Goal: Communication & Community: Answer question/provide support

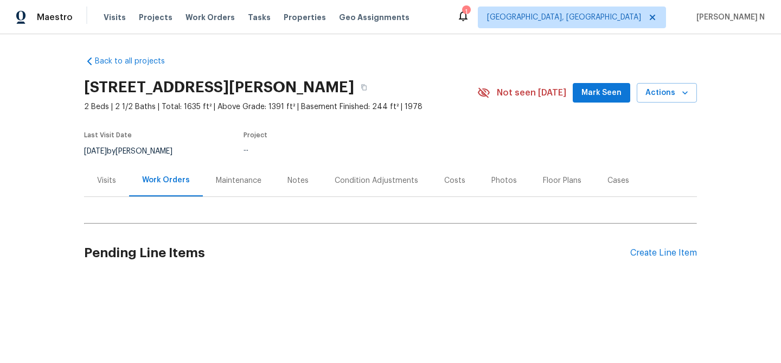
click at [232, 171] on div "Maintenance" at bounding box center [239, 180] width 72 height 32
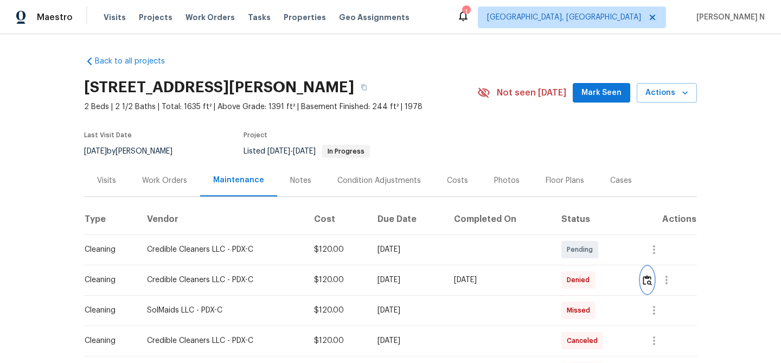
click at [648, 285] on button "button" at bounding box center [647, 280] width 12 height 26
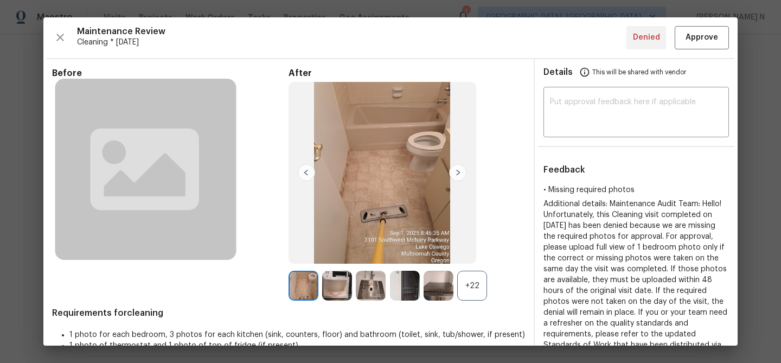
click at [471, 283] on div "+22" at bounding box center [472, 286] width 30 height 30
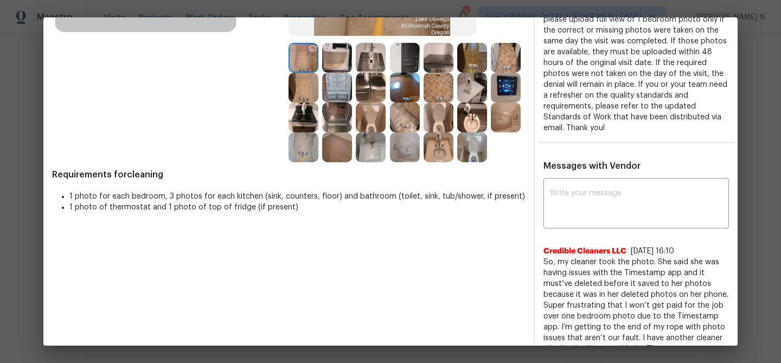
scroll to position [267, 0]
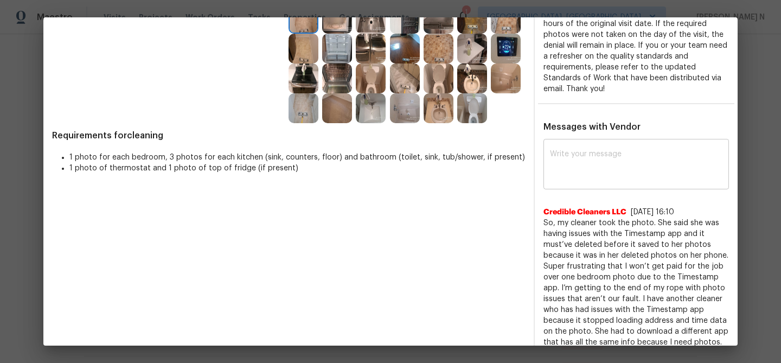
click at [634, 155] on textarea at bounding box center [636, 165] width 173 height 30
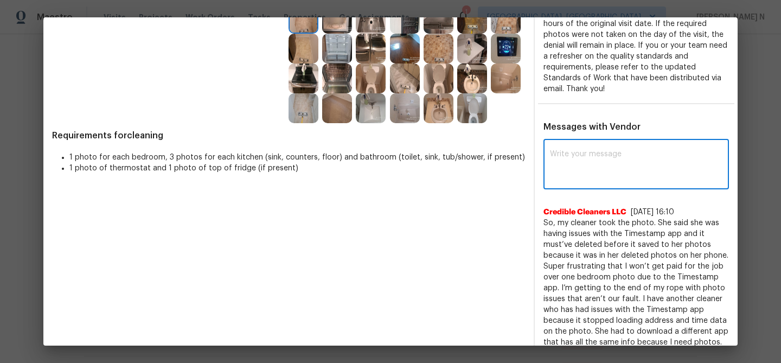
paste textarea "Maintenance Audit Team: Hello! Thank you for the feedback after further review …"
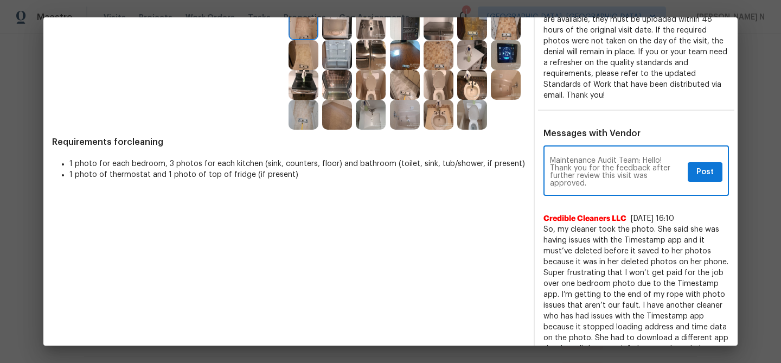
type textarea "Maintenance Audit Team: Hello! Thank you for the feedback after further review …"
click at [713, 165] on span "Post" at bounding box center [705, 172] width 17 height 14
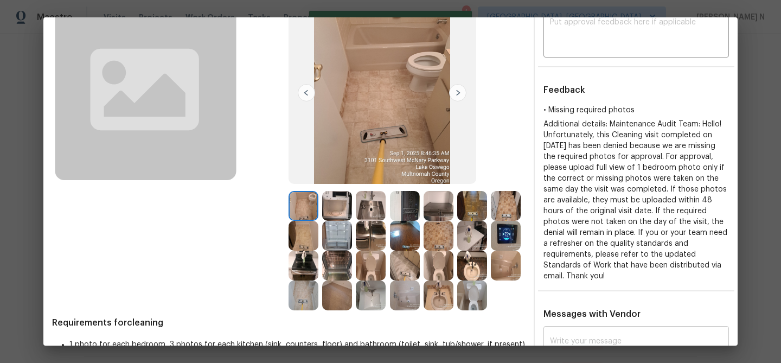
scroll to position [0, 0]
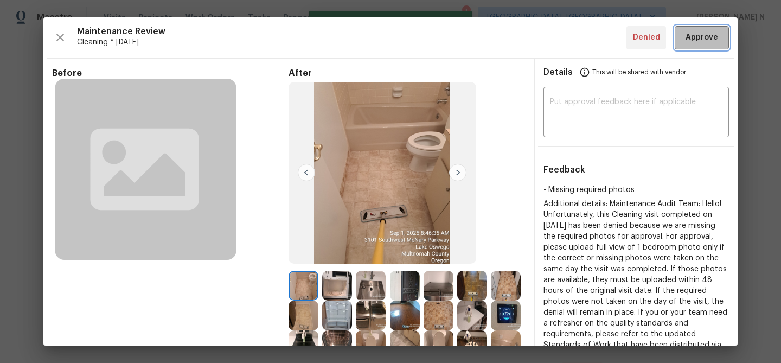
click at [704, 41] on span "Approve" at bounding box center [702, 38] width 33 height 14
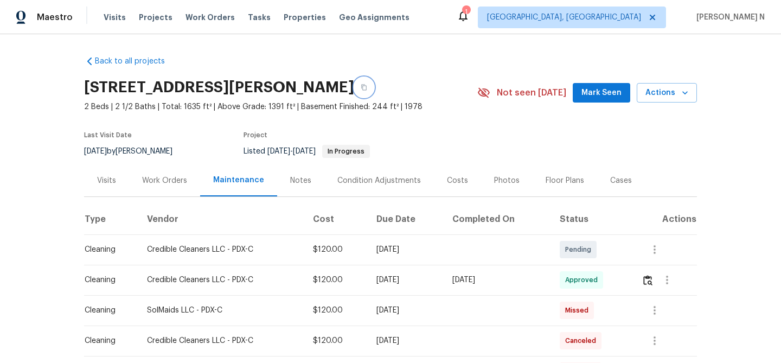
click at [374, 84] on button "button" at bounding box center [364, 88] width 20 height 20
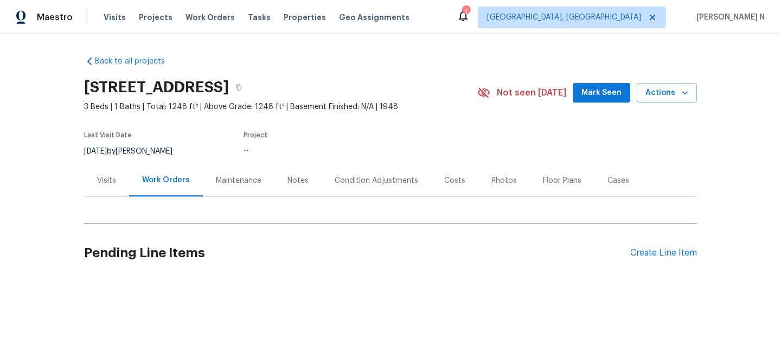
click at [232, 189] on div "Maintenance" at bounding box center [239, 180] width 72 height 32
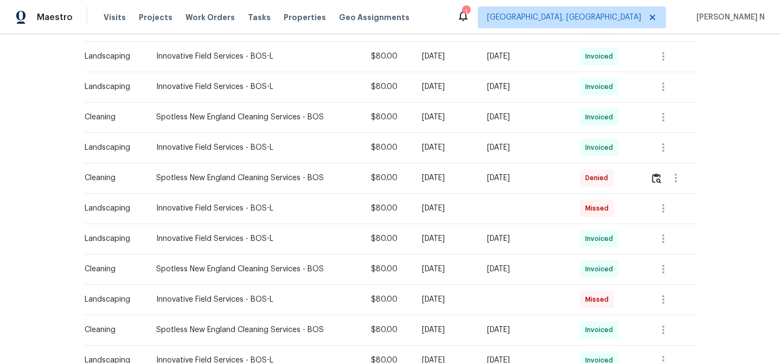
scroll to position [353, 0]
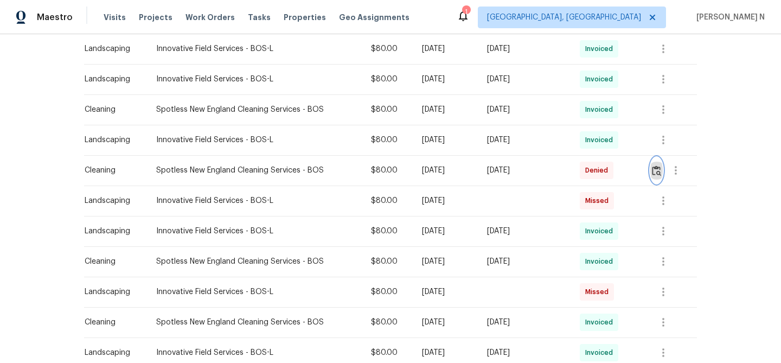
click at [661, 169] on img "button" at bounding box center [656, 170] width 9 height 10
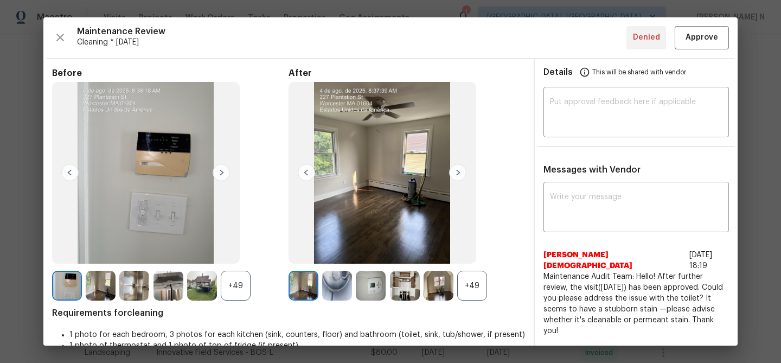
click at [487, 288] on div "+49" at bounding box center [472, 286] width 30 height 30
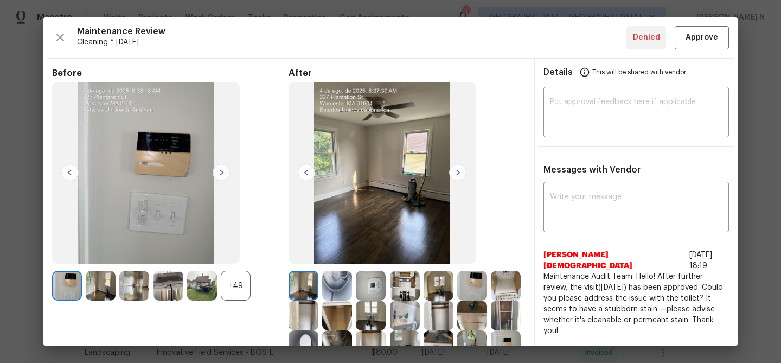
click at [244, 295] on div "+49" at bounding box center [236, 286] width 30 height 30
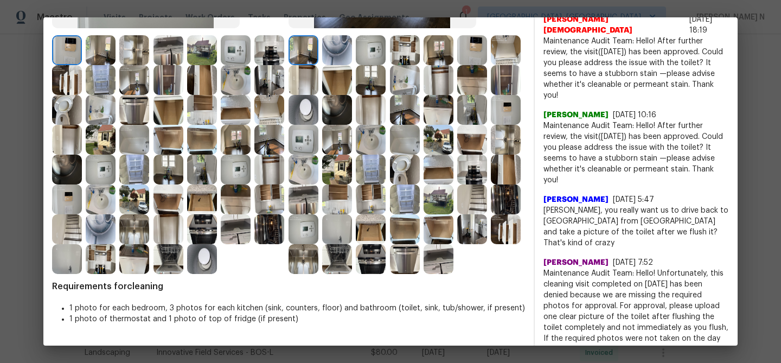
scroll to position [240, 0]
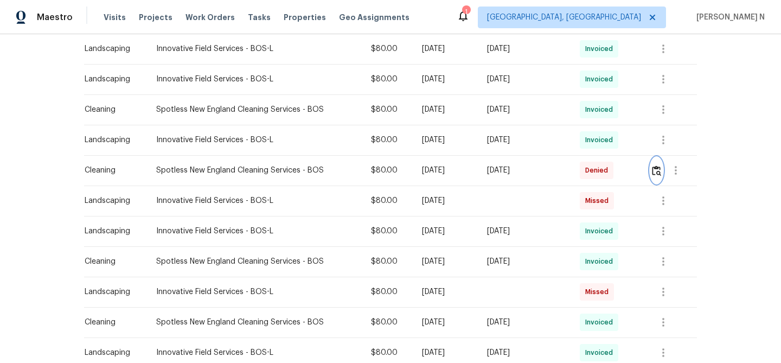
click at [659, 165] on img "button" at bounding box center [656, 170] width 9 height 10
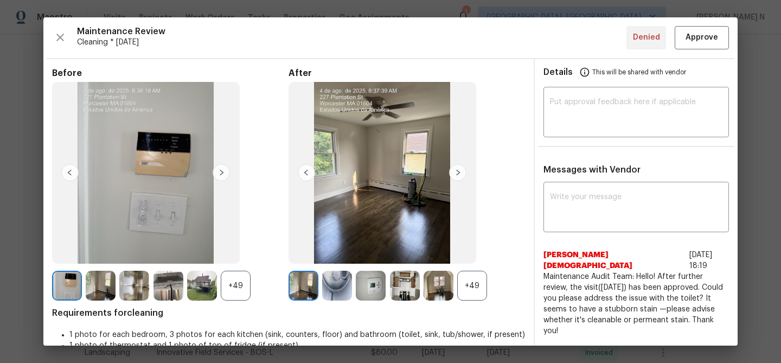
click at [467, 277] on div "+49" at bounding box center [472, 286] width 30 height 30
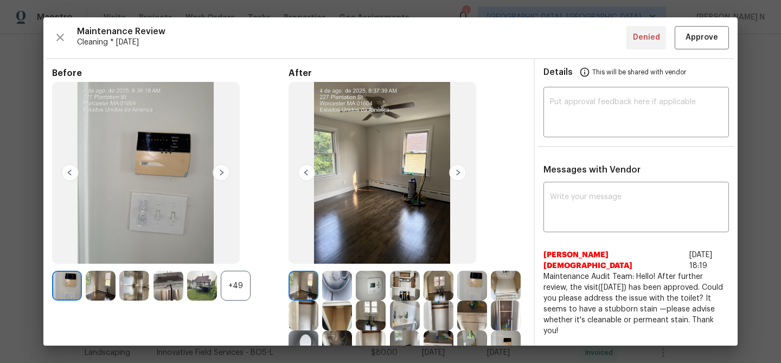
click at [237, 288] on div "+49" at bounding box center [236, 286] width 30 height 30
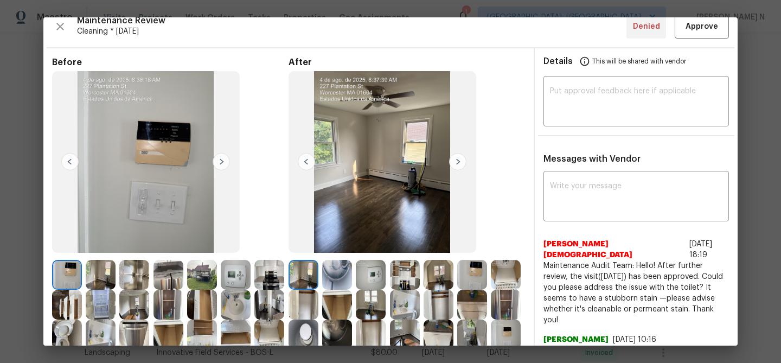
scroll to position [0, 0]
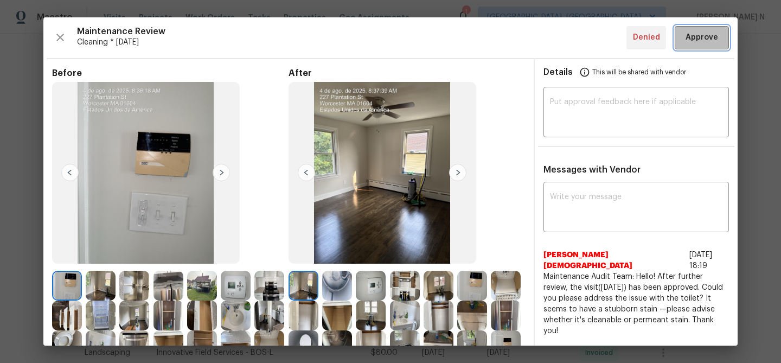
click at [709, 37] on span "Approve" at bounding box center [702, 38] width 33 height 14
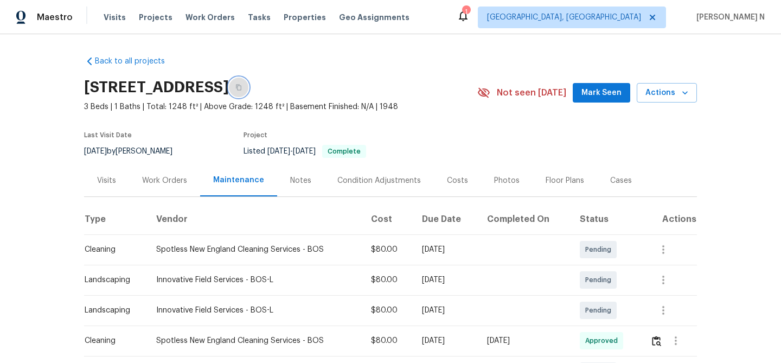
click at [242, 86] on icon "button" at bounding box center [238, 87] width 7 height 7
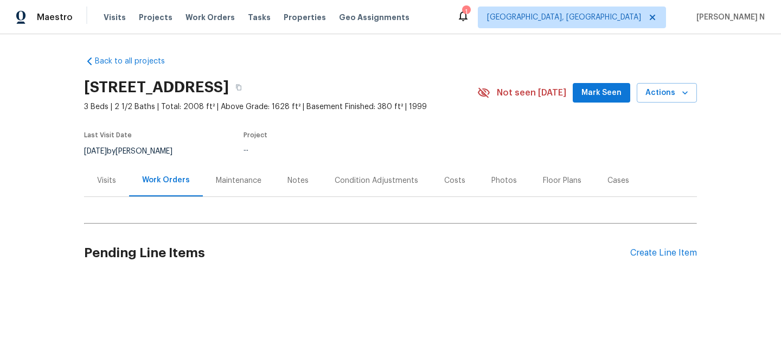
click at [240, 181] on div "Maintenance" at bounding box center [239, 180] width 46 height 11
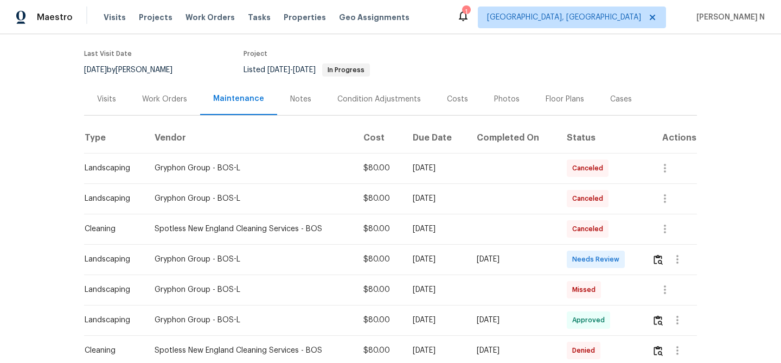
scroll to position [127, 0]
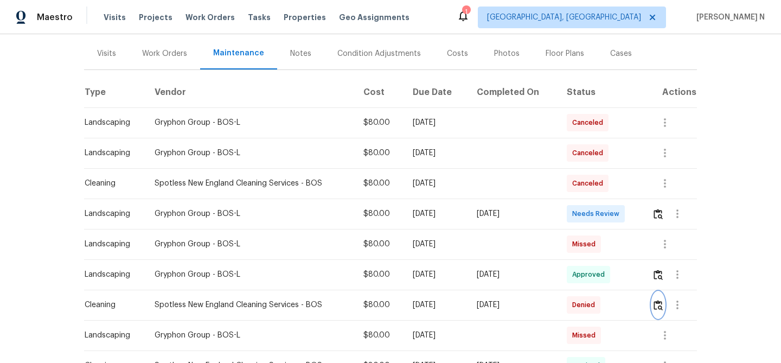
click at [660, 305] on img "button" at bounding box center [658, 305] width 9 height 10
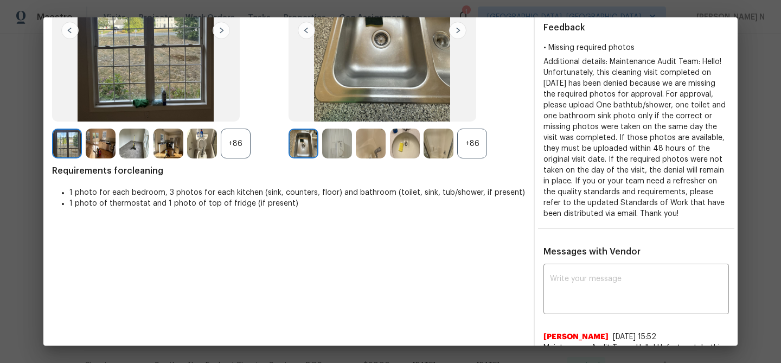
scroll to position [138, 0]
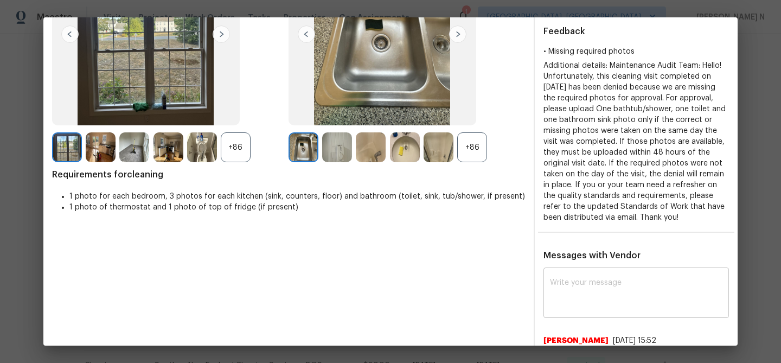
click at [590, 290] on textarea at bounding box center [636, 294] width 173 height 30
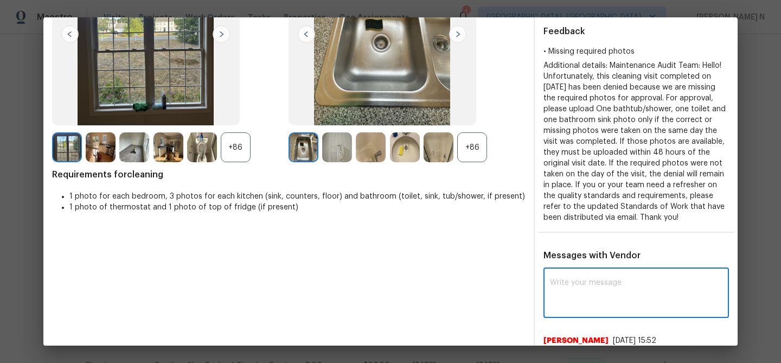
paste textarea "Maintenance Audit Team: Hello! Thank you for the feedback after further review …"
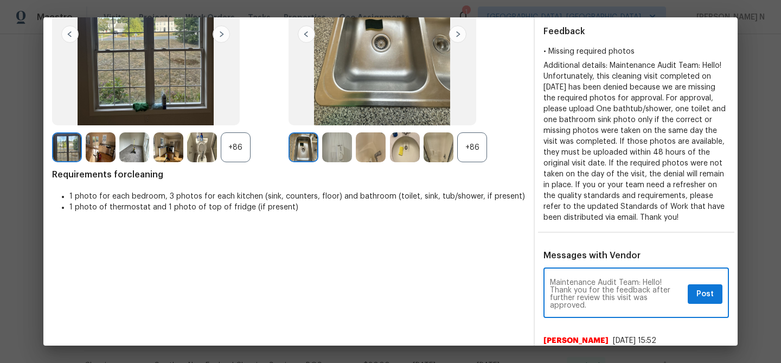
type textarea "Maintenance Audit Team: Hello! Thank you for the feedback after further review …"
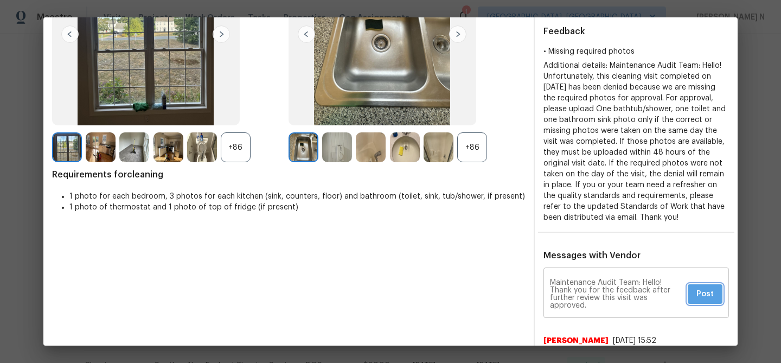
click at [705, 301] on span "Post" at bounding box center [705, 295] width 17 height 14
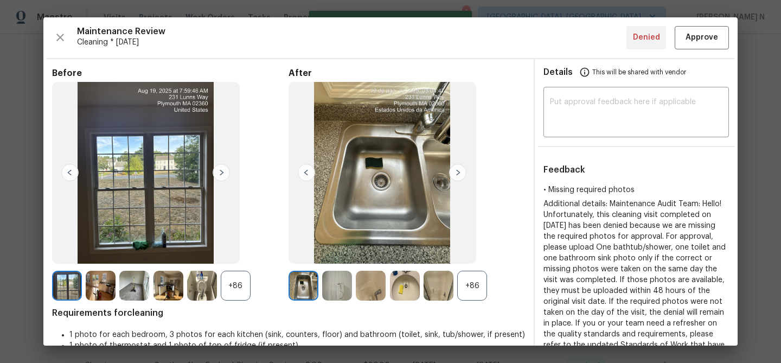
click at [708, 51] on div "Maintenance Review Cleaning * Mon, Aug 18 Denied Approve Before +86 After +86 R…" at bounding box center [390, 181] width 694 height 328
click at [708, 46] on button "Approve" at bounding box center [702, 37] width 54 height 23
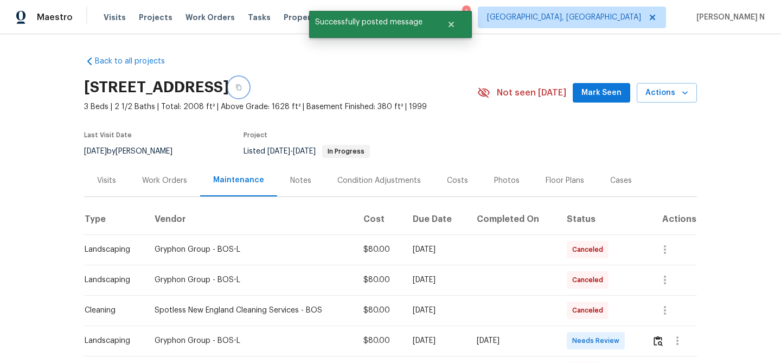
click at [241, 90] on icon "button" at bounding box center [238, 88] width 5 height 6
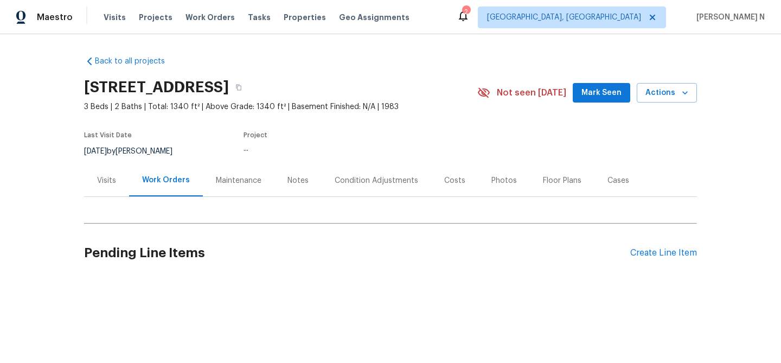
click at [212, 195] on div "Maintenance" at bounding box center [239, 180] width 72 height 32
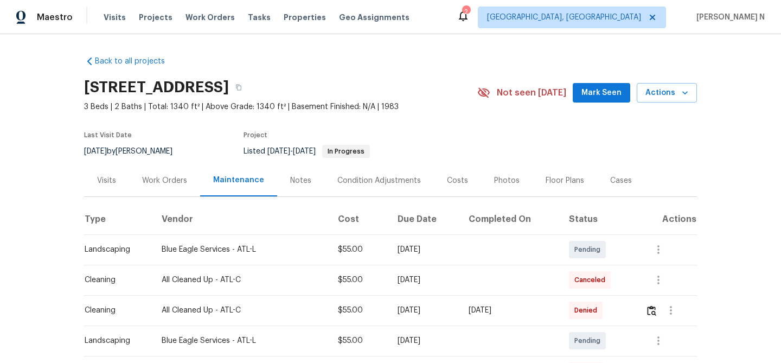
scroll to position [131, 0]
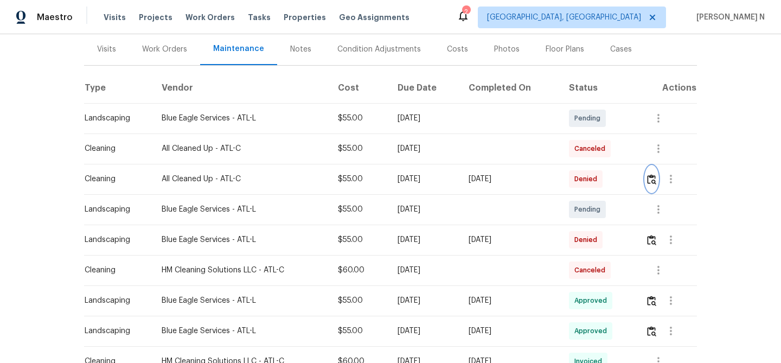
click at [655, 176] on img "button" at bounding box center [651, 179] width 9 height 10
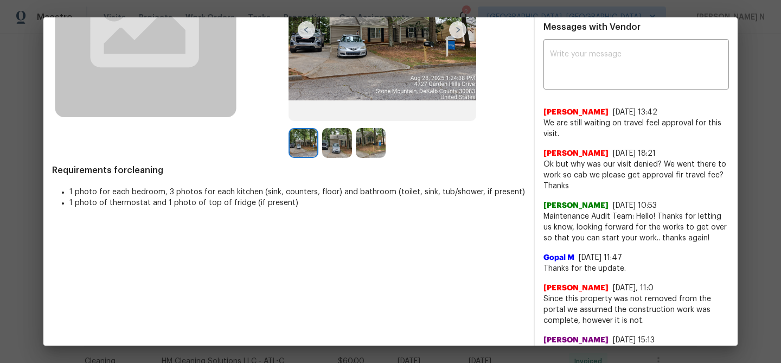
scroll to position [183, 0]
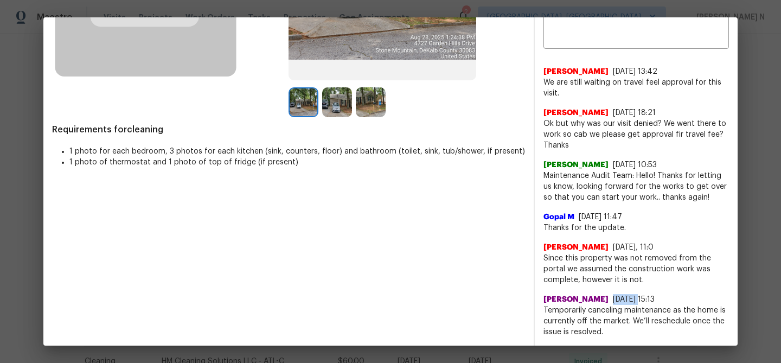
drag, startPoint x: 611, startPoint y: 298, endPoint x: 639, endPoint y: 299, distance: 27.1
click at [639, 299] on span "[DATE] 15:13" at bounding box center [634, 300] width 42 height 8
click at [584, 320] on span "Temporarily canceling maintenance as the home is currently off the market. We’l…" at bounding box center [637, 321] width 186 height 33
click at [550, 175] on span "Maintenance Audit Team: Hello! Thanks for letting us know, looking forward for …" at bounding box center [637, 186] width 186 height 33
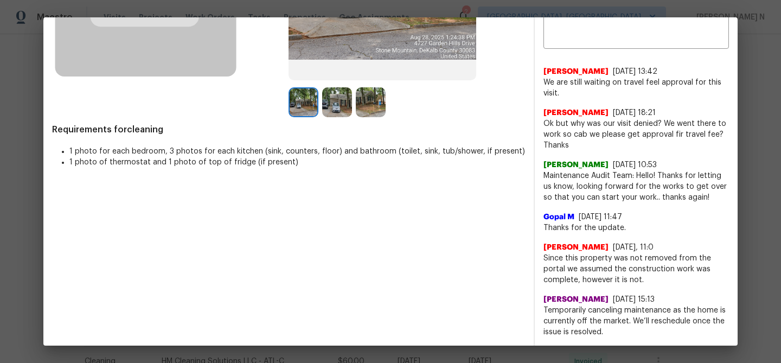
click at [550, 175] on span "Maintenance Audit Team: Hello! Thanks for letting us know, looking forward for …" at bounding box center [637, 186] width 186 height 33
drag, startPoint x: 550, startPoint y: 175, endPoint x: 619, endPoint y: 173, distance: 68.9
click at [619, 173] on span "Maintenance Audit Team: Hello! Thanks for letting us know, looking forward for …" at bounding box center [637, 186] width 186 height 33
copy span "Maintenance Audit Team: Hello!"
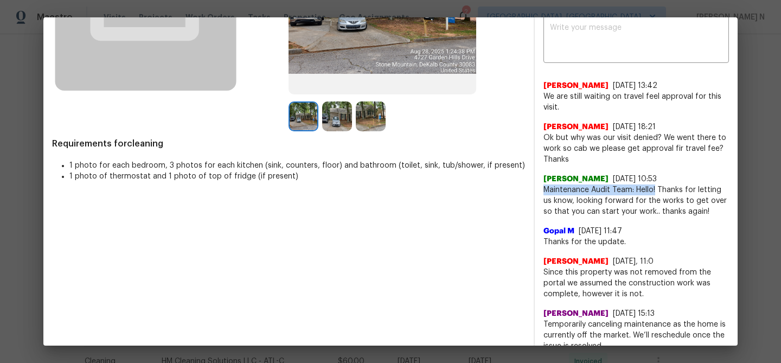
scroll to position [158, 0]
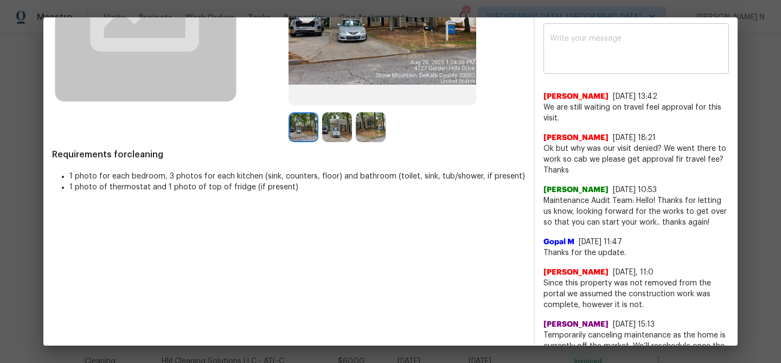
click at [590, 66] on div "x ​" at bounding box center [637, 50] width 186 height 48
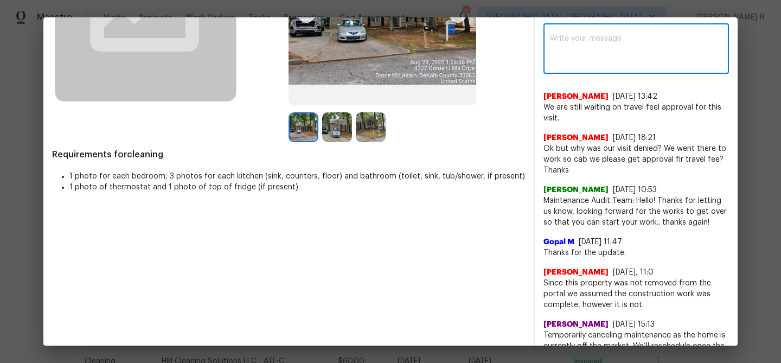
paste textarea "Maintenance Audit Team: Hello!"
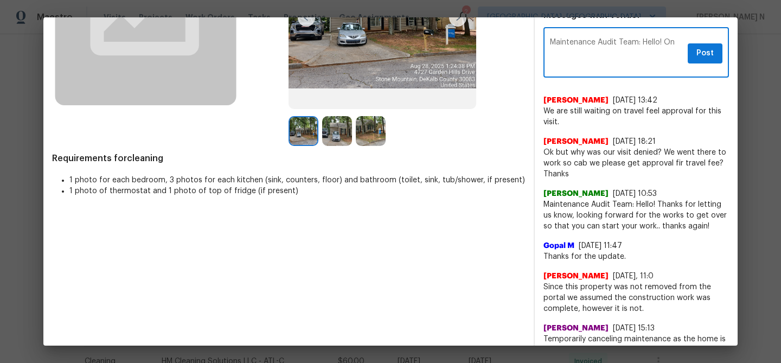
scroll to position [183, 0]
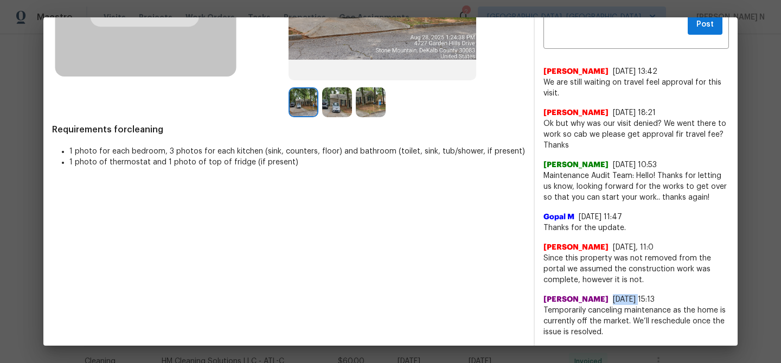
drag, startPoint x: 613, startPoint y: 297, endPoint x: 637, endPoint y: 298, distance: 23.9
click at [637, 298] on span "8/26/25, 15:13" at bounding box center [634, 300] width 42 height 8
copy span "8/26/25"
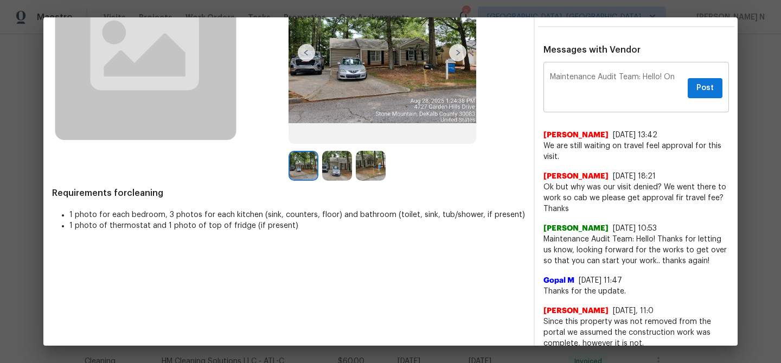
click at [680, 74] on textarea "Maintenance Audit Team: Hello! On" at bounding box center [616, 88] width 133 height 30
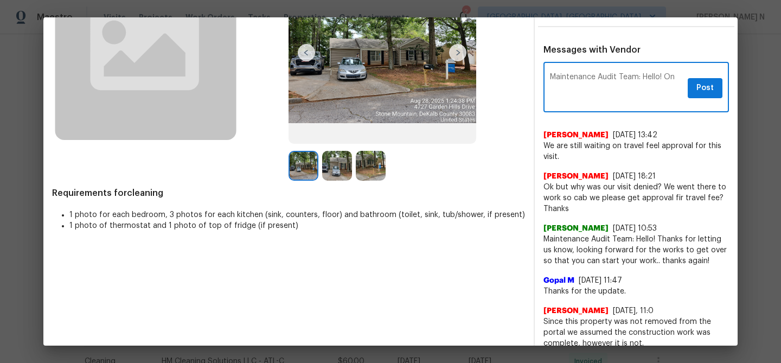
paste textarea "8/26/25"
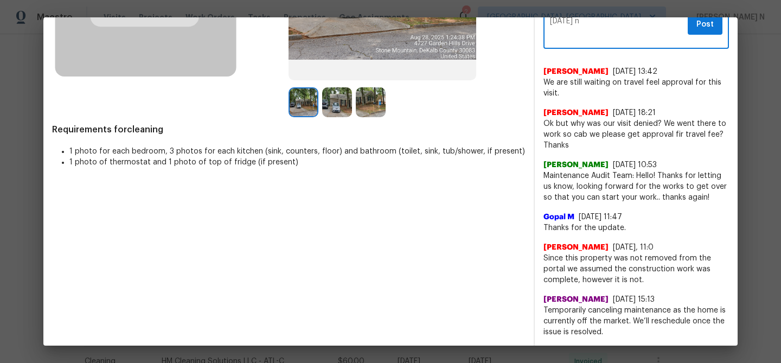
scroll to position [183, 0]
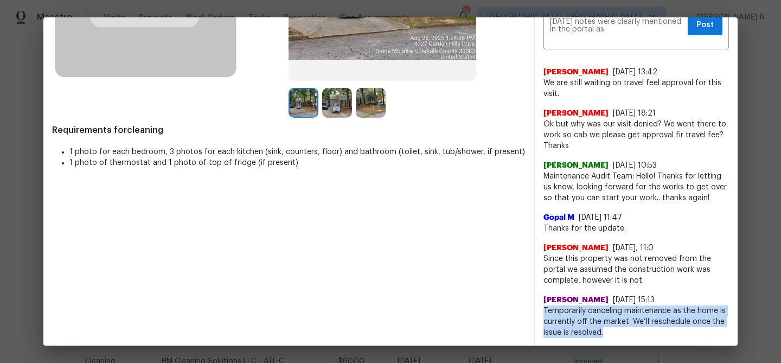
drag, startPoint x: 545, startPoint y: 307, endPoint x: 605, endPoint y: 328, distance: 63.8
click at [605, 328] on span "Temporarily canceling maintenance as the home is currently off the market. We’l…" at bounding box center [637, 321] width 186 height 33
copy span "Temporarily canceling maintenance as the home is currently off the market. We’l…"
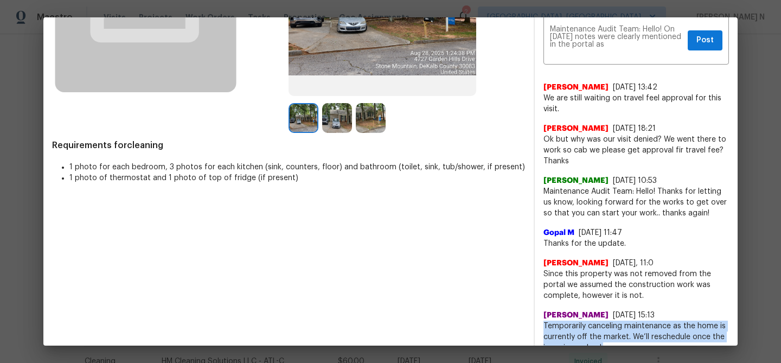
scroll to position [152, 0]
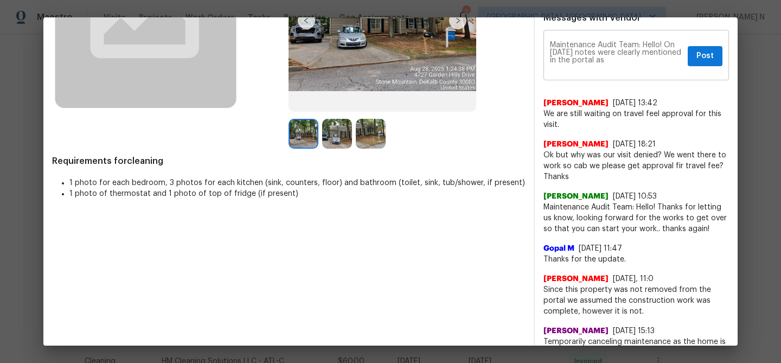
click at [659, 62] on textarea "Maintenance Audit Team: Hello! On 8/26/25 notes were clearly mentioned in the p…" at bounding box center [616, 56] width 133 height 30
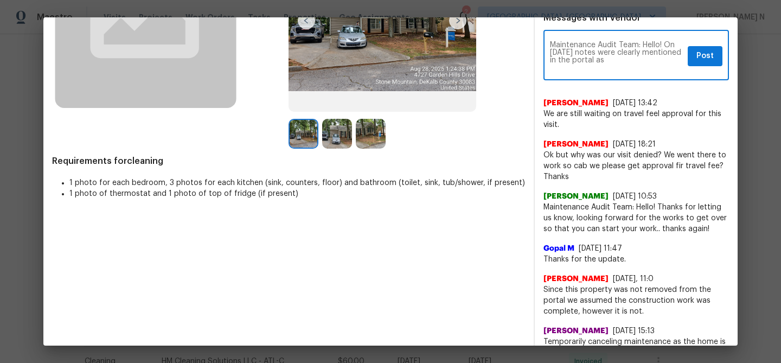
paste textarea "Temporarily canceling maintenance as the home is currently off the market. We’l…"
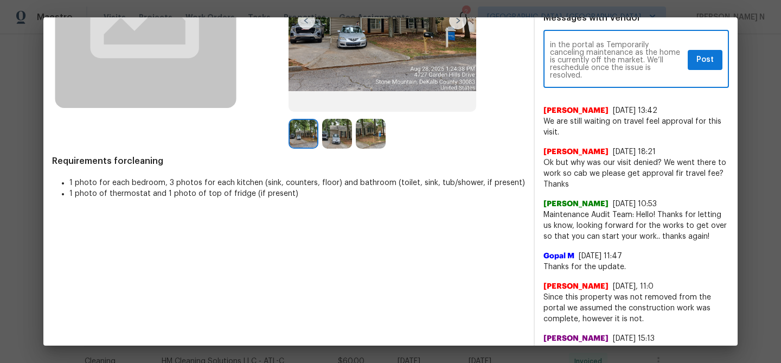
click at [556, 51] on textarea "Maintenance Audit Team: Hello! On 8/26/25 notes were clearly mentioned in the p…" at bounding box center [616, 60] width 133 height 38
click at [624, 77] on textarea "Maintenance Audit Team: Hello! On 8/26/25 notes were clearly mentioned in the p…" at bounding box center [616, 60] width 133 height 38
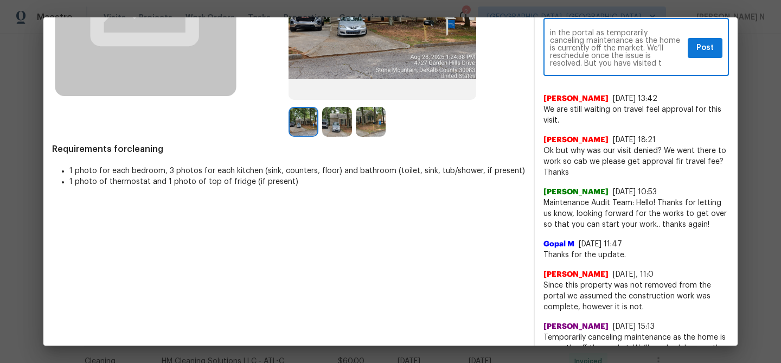
scroll to position [23, 0]
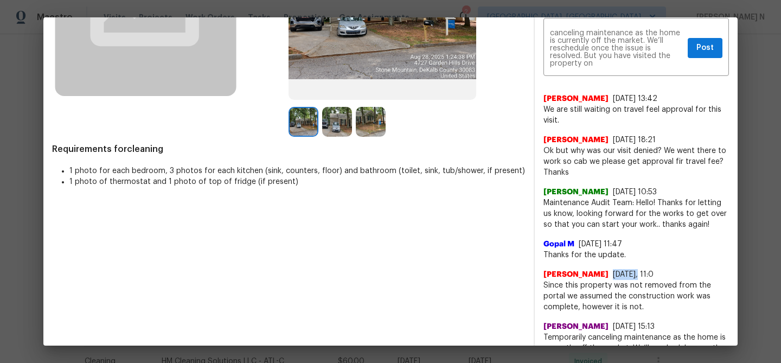
drag, startPoint x: 600, startPoint y: 273, endPoint x: 626, endPoint y: 273, distance: 26.0
click at [627, 273] on div "Sonya B Smith 8/28/25, 11:0" at bounding box center [637, 274] width 186 height 11
click at [618, 56] on textarea "Maintenance Audit Team: Hello! On 8/26/25 notes were clearly mentioned in the p…" at bounding box center [616, 48] width 133 height 38
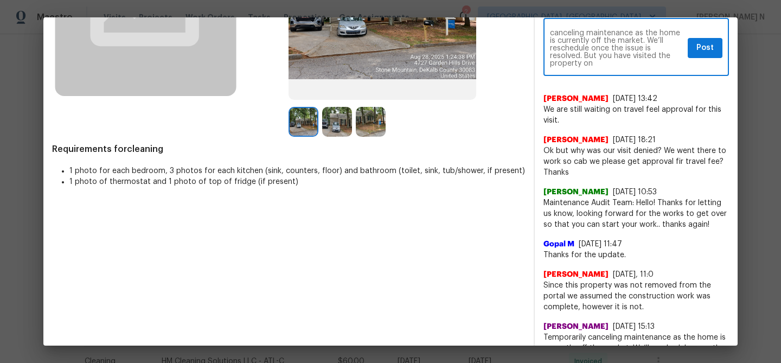
click at [618, 67] on div "Maintenance Audit Team: Hello! On 8/26/25 notes were clearly mentioned in the p…" at bounding box center [637, 48] width 186 height 55
click at [613, 62] on textarea "Maintenance Audit Team: Hello! On 8/26/25 notes were clearly mentioned in the p…" at bounding box center [616, 48] width 133 height 38
paste textarea "Temporarily canceling maintenance as the home is currently off the market. We’l…"
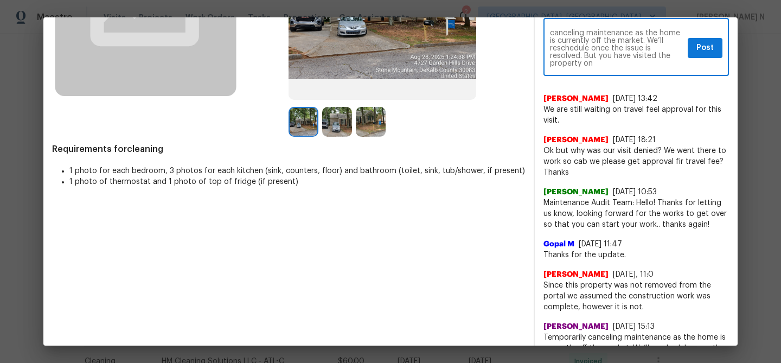
scroll to position [23, 0]
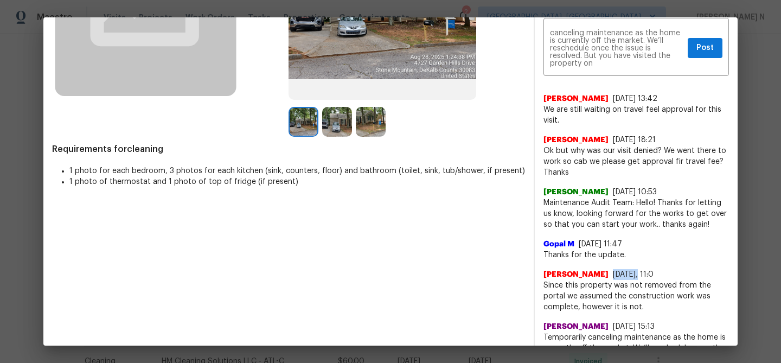
drag, startPoint x: 602, startPoint y: 272, endPoint x: 626, endPoint y: 272, distance: 24.4
click at [626, 272] on span "8/28/25, 11:0" at bounding box center [633, 275] width 41 height 8
copy span "8/28/25"
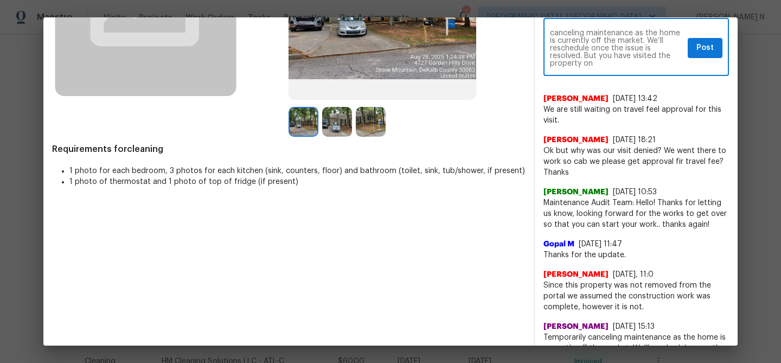
click at [613, 64] on textarea "Maintenance Audit Team: Hello! On 8/26/25 notes were clearly mentioned in the p…" at bounding box center [616, 48] width 133 height 38
paste textarea "8/28/25"
drag, startPoint x: 643, startPoint y: 31, endPoint x: 663, endPoint y: 69, distance: 43.4
click at [663, 69] on div "Maintenance Audit Team: Hello! On 8/26/25 notes were clearly mentioned in the p…" at bounding box center [637, 48] width 186 height 55
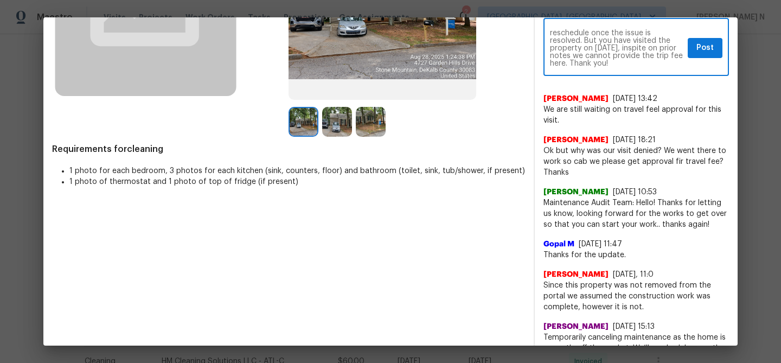
paste textarea "As of 8/26/25, notes were clearly posted in the portal indicating that maintena…"
type textarea "Maintenance Audit Team: Hello! As of 8/26/25, notes were clearly posted in the …"
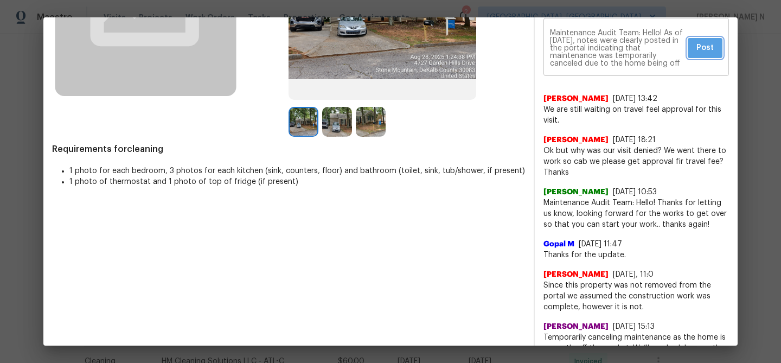
click at [710, 55] on button "Post" at bounding box center [705, 48] width 35 height 20
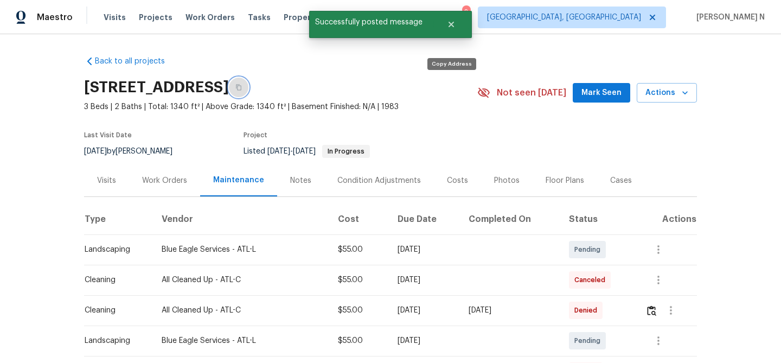
click at [248, 93] on button "button" at bounding box center [239, 88] width 20 height 20
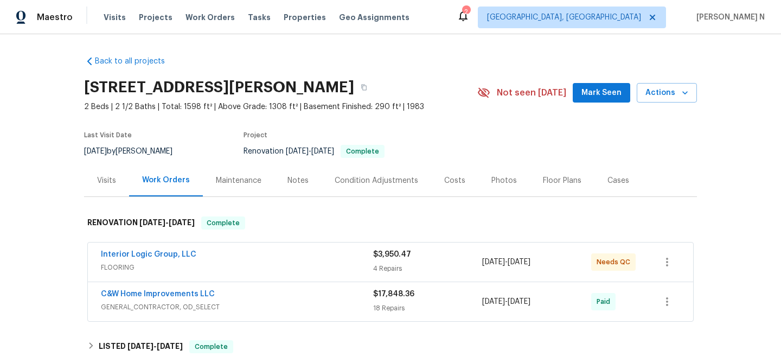
click at [236, 173] on div "Maintenance" at bounding box center [239, 180] width 72 height 32
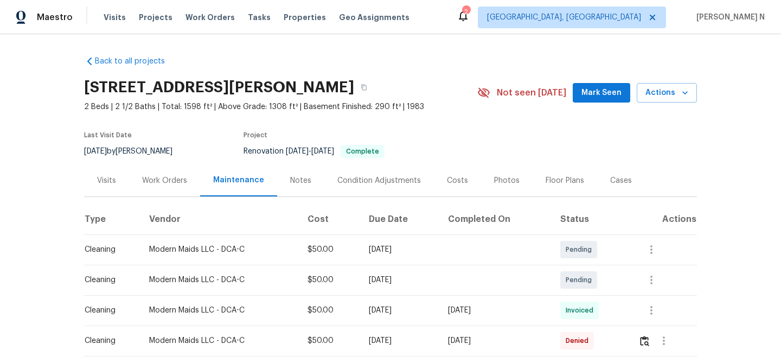
scroll to position [59, 0]
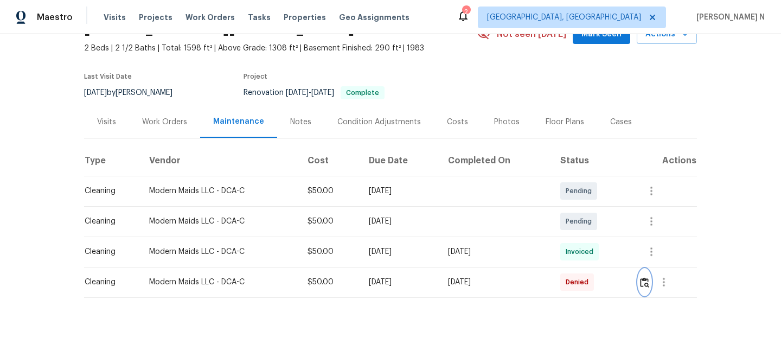
click at [646, 286] on img "button" at bounding box center [644, 282] width 9 height 10
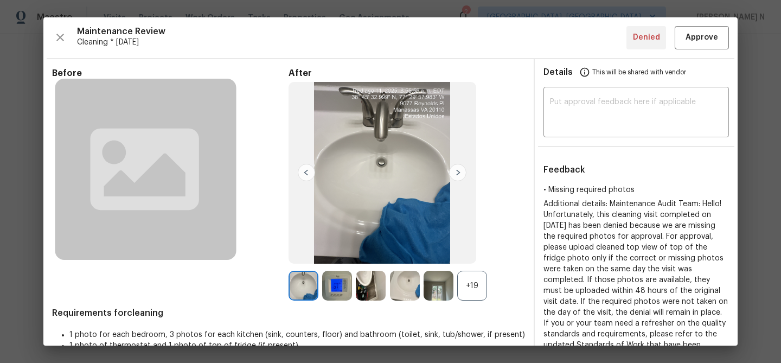
click at [479, 282] on div "+19" at bounding box center [472, 286] width 30 height 30
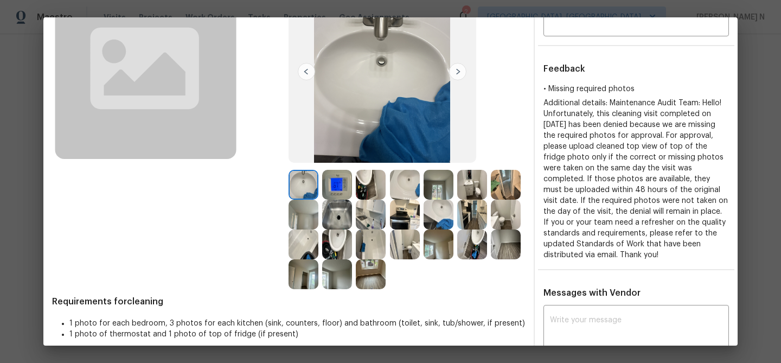
scroll to position [99, 0]
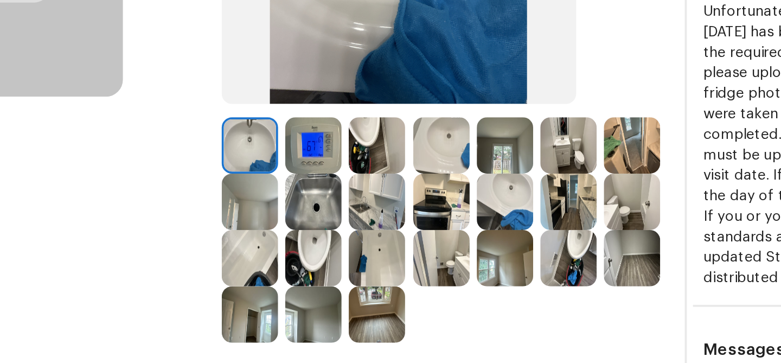
click at [318, 215] on img at bounding box center [304, 217] width 30 height 30
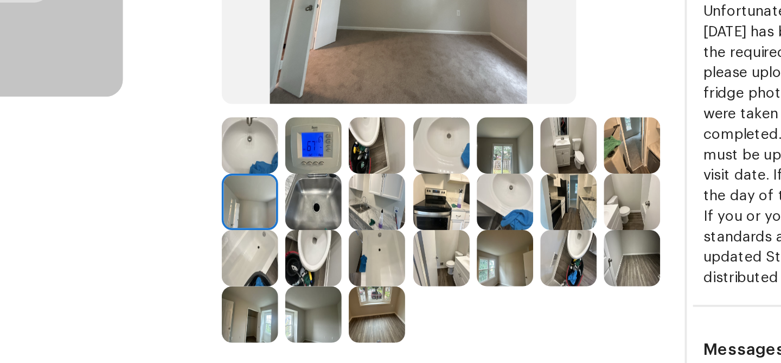
click at [352, 286] on img at bounding box center [337, 277] width 30 height 30
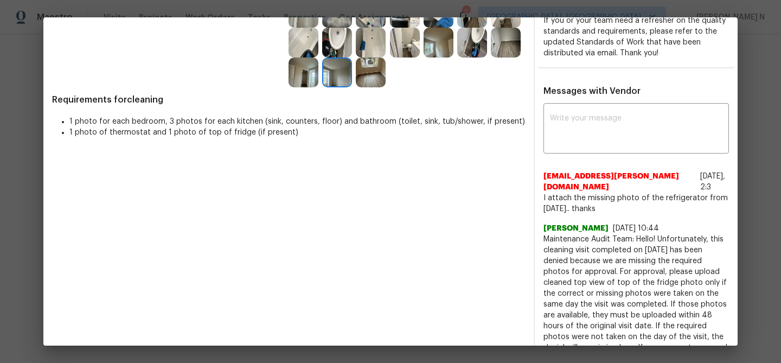
scroll to position [351, 0]
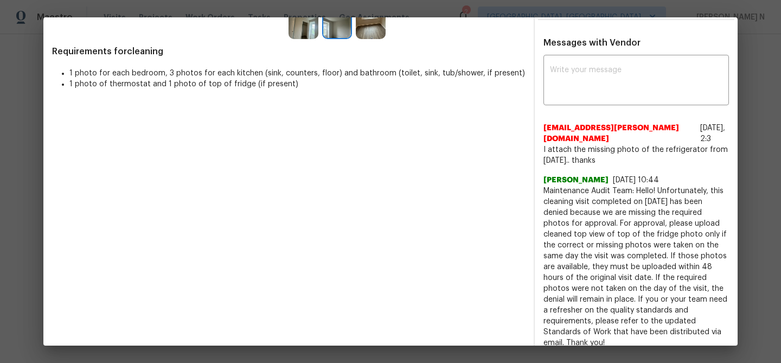
click at [554, 192] on span "Maintenance Audit Team: Hello! Unfortunately, this cleaning visit completed on …" at bounding box center [637, 267] width 186 height 163
drag, startPoint x: 554, startPoint y: 192, endPoint x: 648, endPoint y: 192, distance: 93.9
click at [648, 192] on span "Maintenance Audit Team: Hello! Unfortunately, this cleaning visit completed on …" at bounding box center [637, 267] width 186 height 163
copy span "Maintenance Audit Team: Hello!"
click at [609, 88] on textarea at bounding box center [636, 81] width 173 height 30
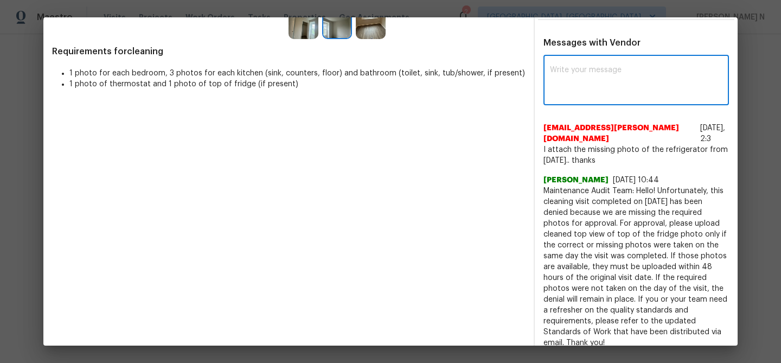
paste textarea "Maintenance Audit Team: Hello!"
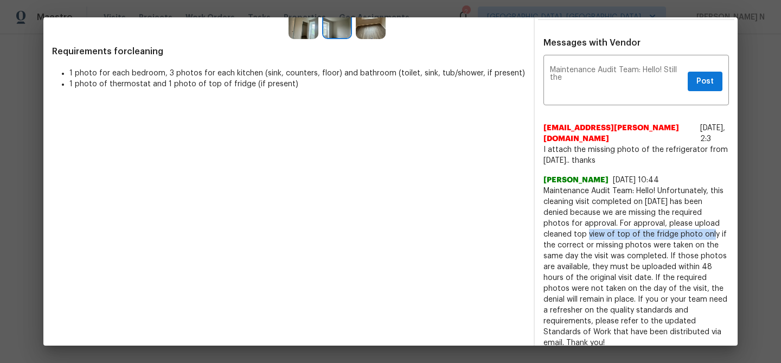
drag, startPoint x: 716, startPoint y: 223, endPoint x: 646, endPoint y: 235, distance: 71.5
click at [646, 235] on span "Maintenance Audit Team: Hello! Unfortunately, this cleaning visit completed on …" at bounding box center [637, 267] width 186 height 163
copy span "top view of top of the fridge photo"
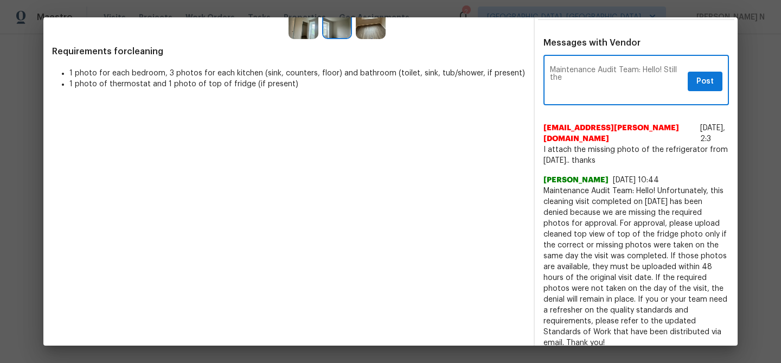
click at [623, 90] on textarea "Maintenance Audit Team: Hello! Still the" at bounding box center [616, 81] width 133 height 30
paste textarea "top view of top of the fridge photo"
click at [604, 76] on textarea "Maintenance Audit Team: Hello! Still the top view of top of the fridge photo is…" at bounding box center [616, 81] width 133 height 30
drag, startPoint x: 604, startPoint y: 76, endPoint x: 666, endPoint y: 74, distance: 61.3
click at [666, 74] on textarea "Maintenance Audit Team: Hello! Still the top view of top of the fridge photo is…" at bounding box center [616, 81] width 133 height 30
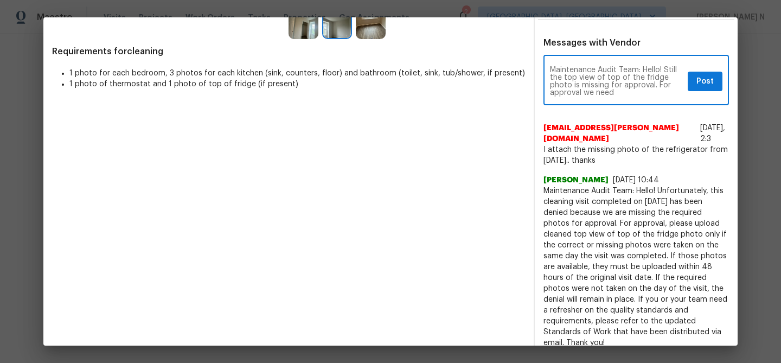
click at [604, 92] on textarea "Maintenance Audit Team: Hello! Still the top view of top of the fridge photo is…" at bounding box center [616, 81] width 133 height 30
paste textarea "top of the fridge photo"
paste textarea "As per our updated SWO the photos must be uploaded within 48 hours of the origi…"
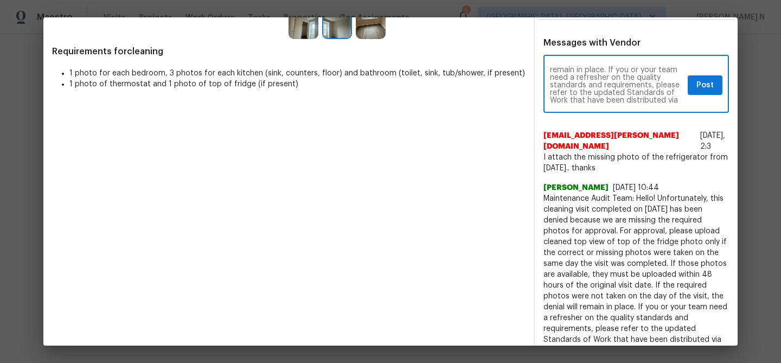
type textarea "Maintenance Audit Team: Hello! Still the top view of top of the fridge photo is…"
click at [699, 91] on span "Post" at bounding box center [705, 86] width 17 height 14
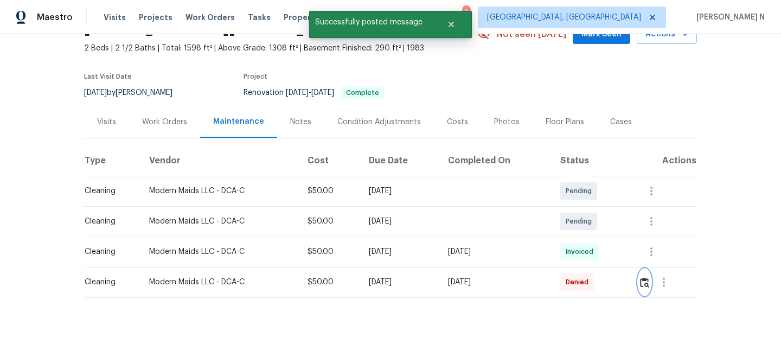
scroll to position [0, 0]
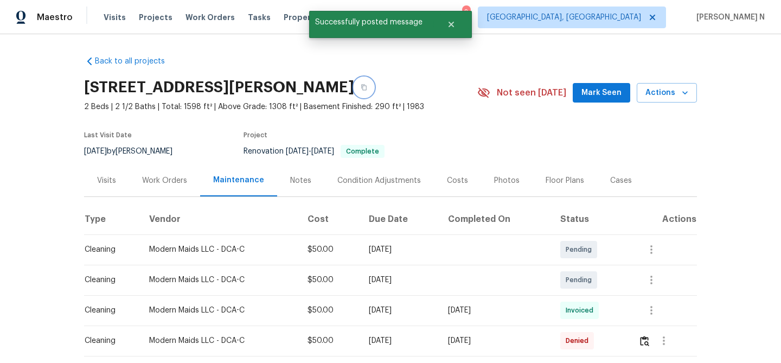
click at [374, 88] on button "button" at bounding box center [364, 88] width 20 height 20
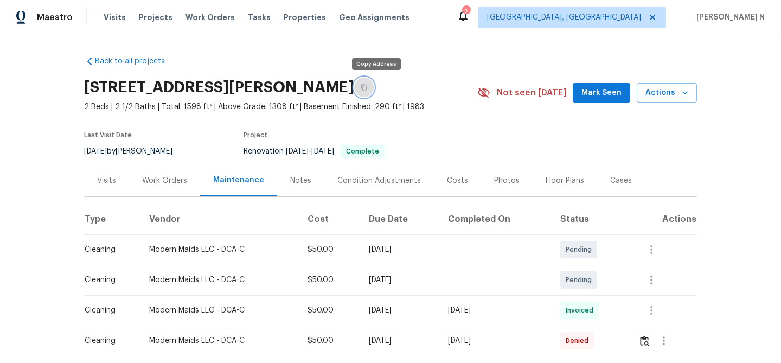
click at [373, 84] on button "button" at bounding box center [364, 88] width 20 height 20
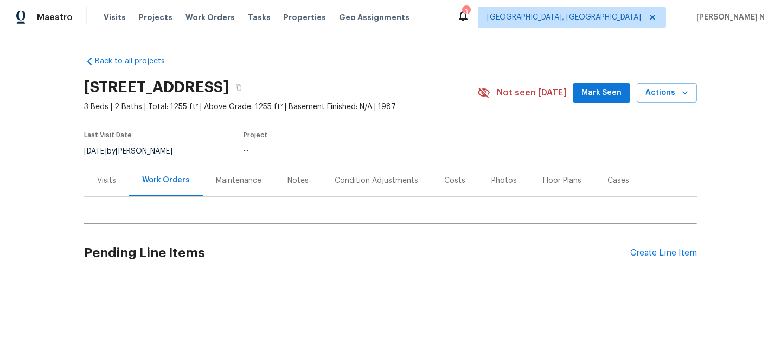
click at [218, 180] on div "Maintenance" at bounding box center [239, 180] width 46 height 11
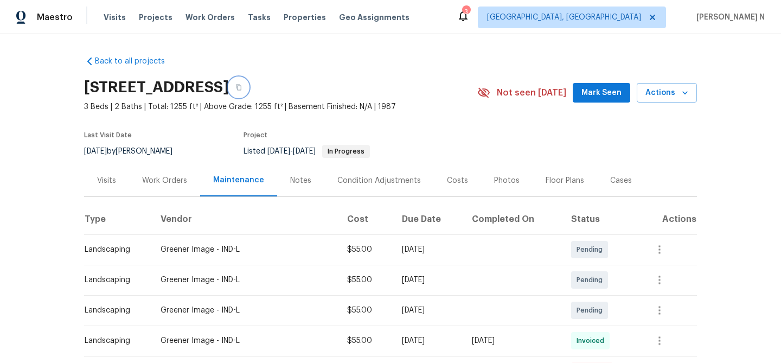
click at [248, 81] on button "button" at bounding box center [239, 88] width 20 height 20
click at [242, 87] on icon "button" at bounding box center [238, 87] width 7 height 7
